Goal: Task Accomplishment & Management: Manage account settings

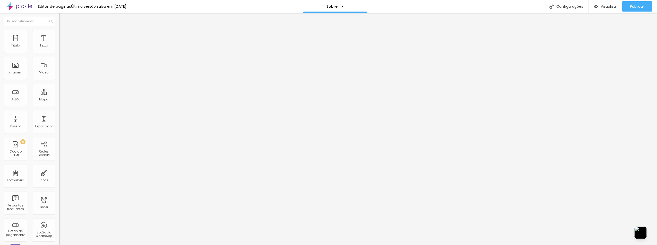
drag, startPoint x: 31, startPoint y: 93, endPoint x: 3, endPoint y: 93, distance: 27.8
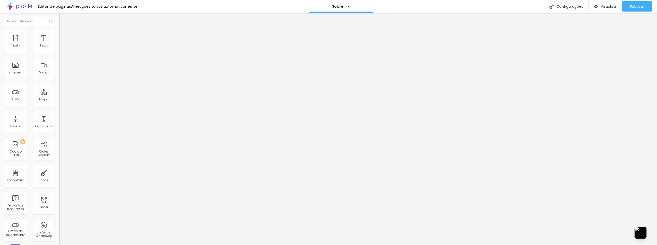
paste input "www.instagram.com/pedroprandine/"
type input "https://www.instagram.com/pedroprandine/"
click at [59, 104] on div "Facebook" at bounding box center [88, 105] width 59 height 3
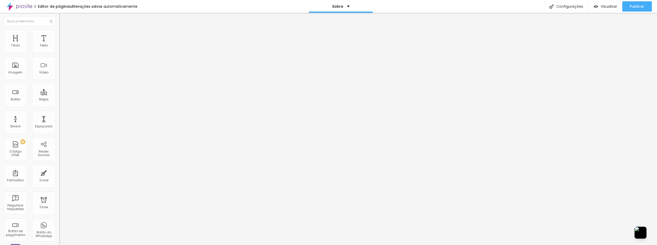
drag, startPoint x: 26, startPoint y: 83, endPoint x: 4, endPoint y: 83, distance: 21.9
click at [59, 107] on div "Rede social Facebook Endereço URL https:// Abrir em uma nova aba" at bounding box center [88, 149] width 59 height 85
paste input "www.facebook.com/pedro.prandine"
type input "https://www.facebook.com/pedro.prandine"
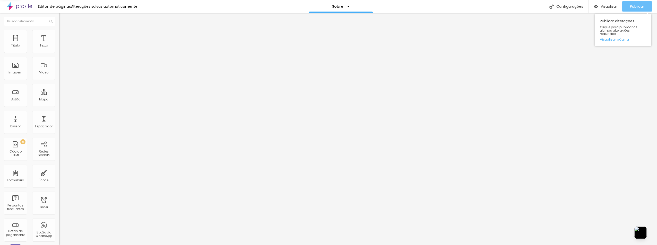
click at [644, 7] on span "Publicar" at bounding box center [637, 6] width 14 height 4
